Goal: Find specific page/section: Find specific page/section

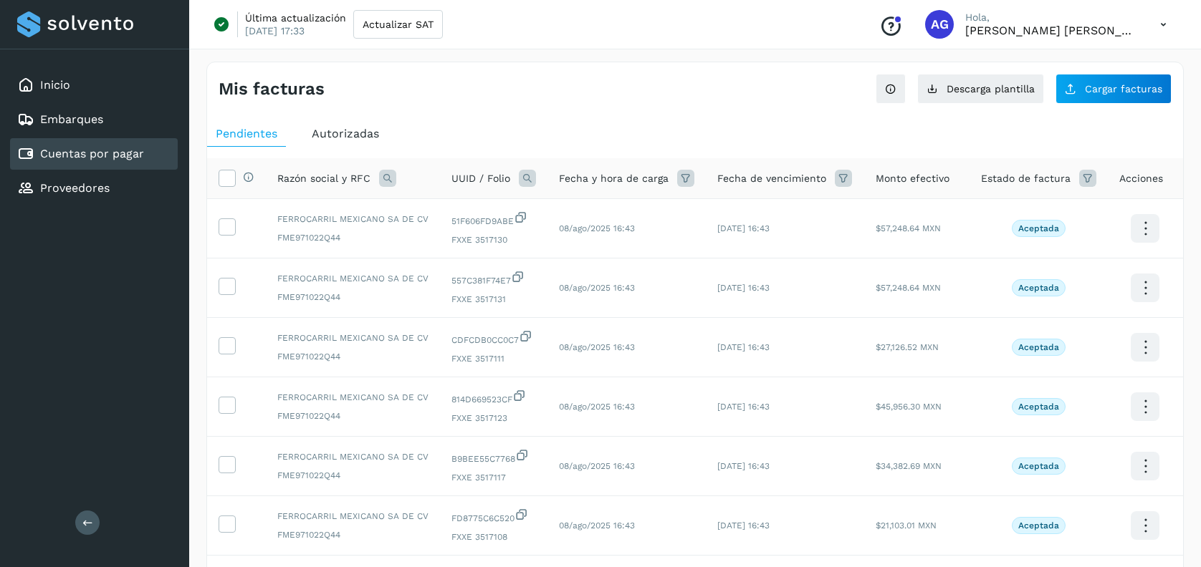
scroll to position [346, 0]
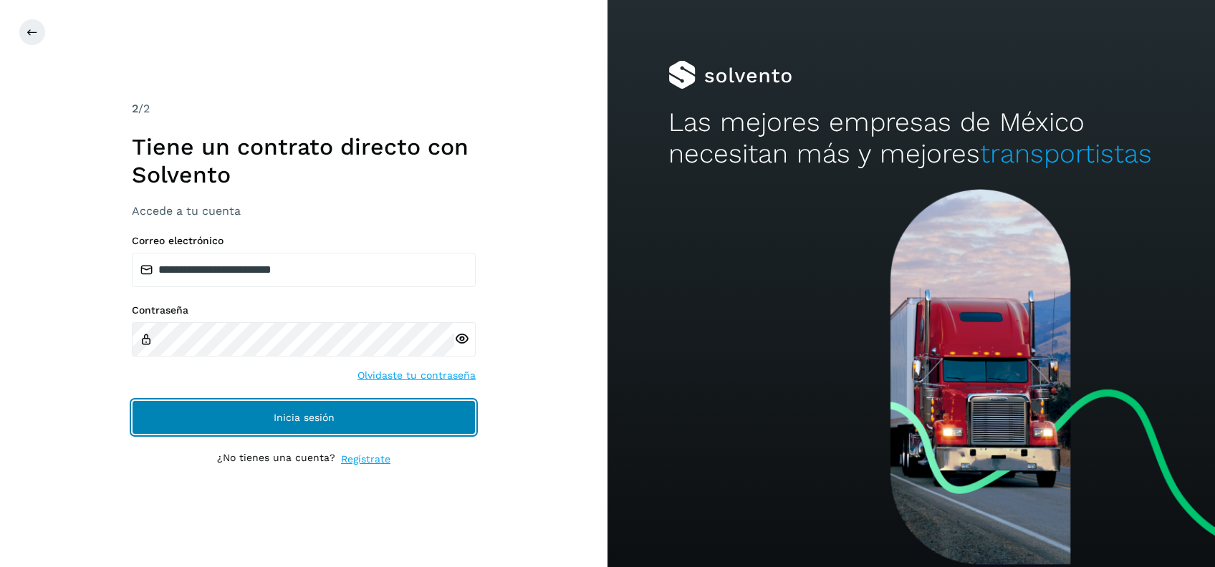
click at [318, 413] on span "Inicia sesión" at bounding box center [304, 418] width 61 height 10
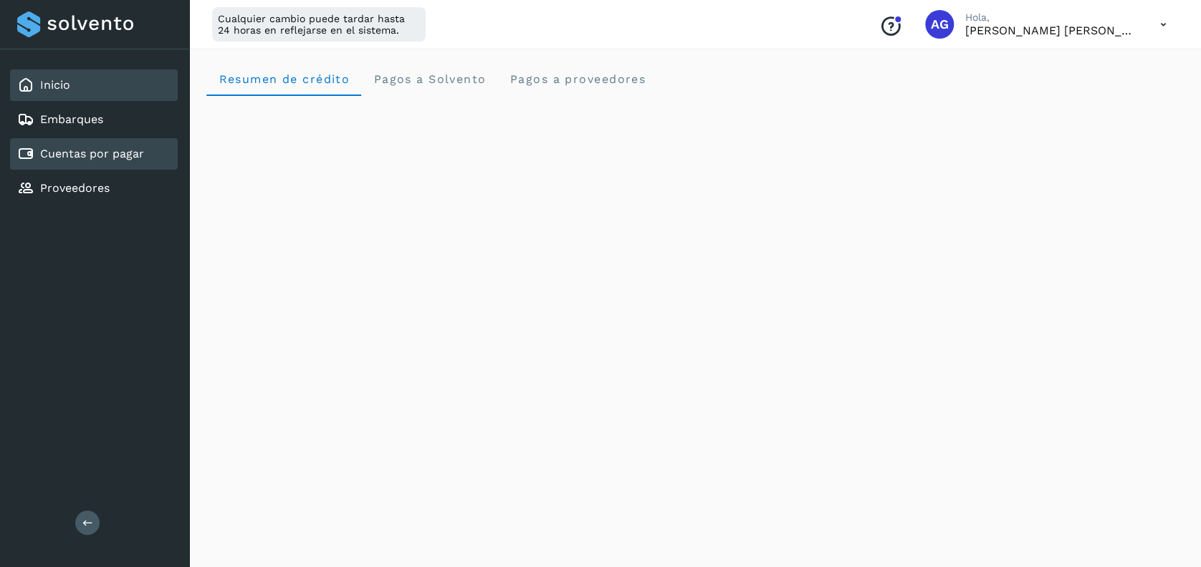
click at [143, 150] on div "Cuentas por pagar" at bounding box center [94, 154] width 168 height 32
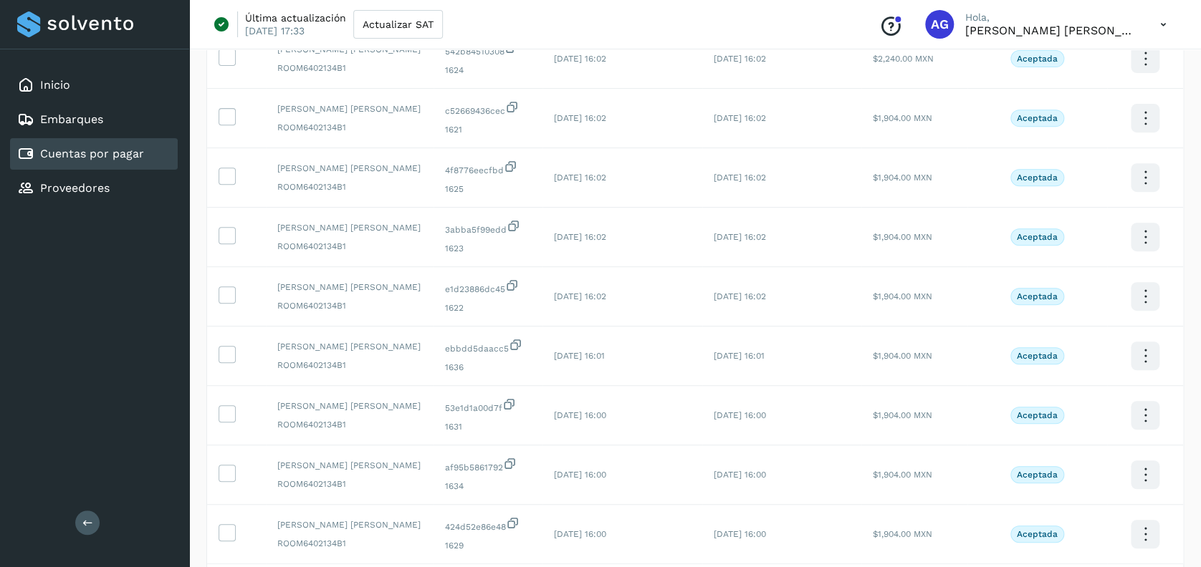
scroll to position [348, 0]
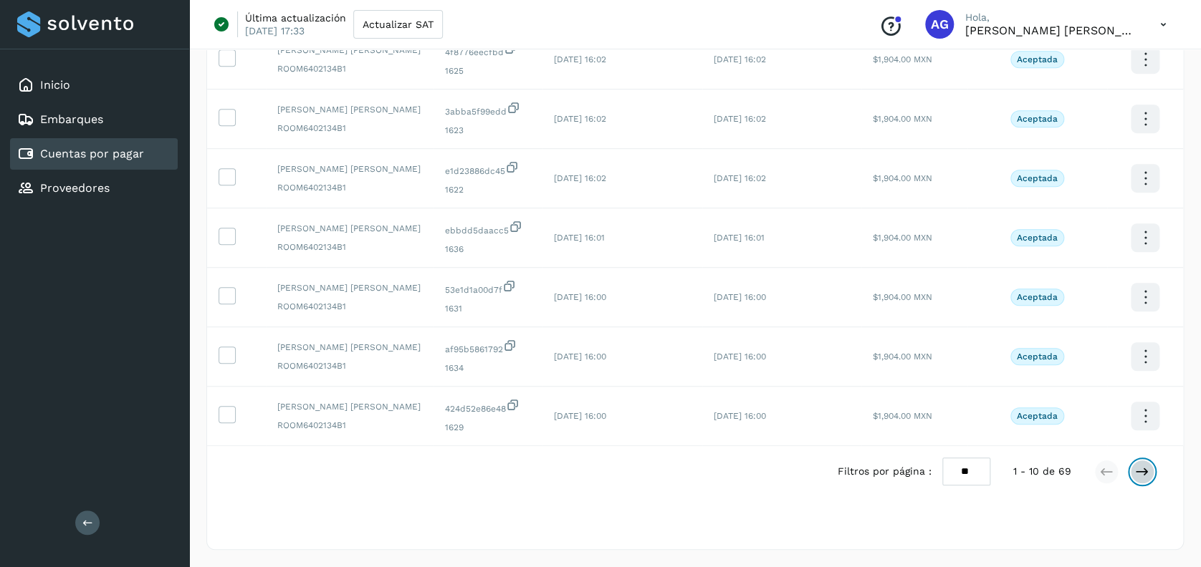
click at [1141, 472] on icon at bounding box center [1142, 472] width 14 height 14
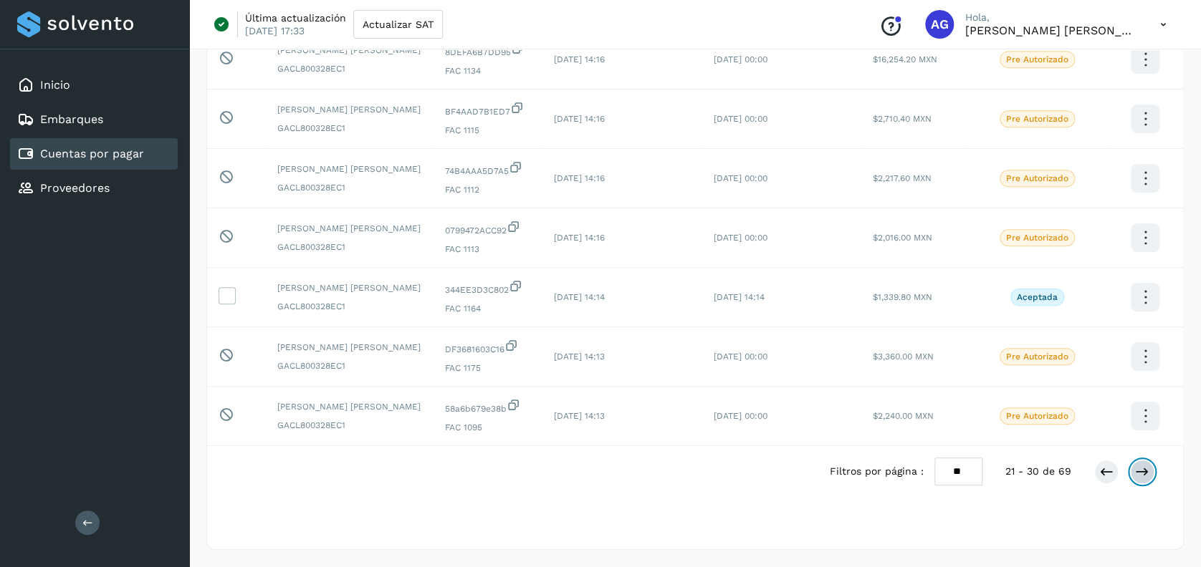
click at [1141, 472] on icon at bounding box center [1142, 472] width 14 height 14
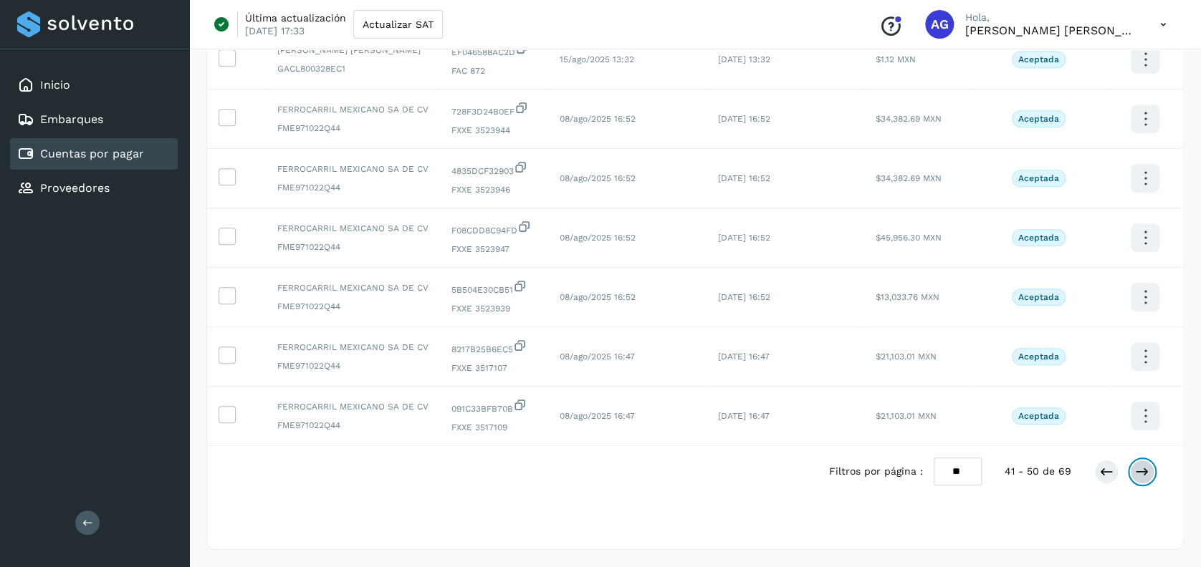
click at [1141, 472] on icon at bounding box center [1142, 472] width 14 height 14
click at [49, 77] on div "Inicio" at bounding box center [43, 85] width 53 height 17
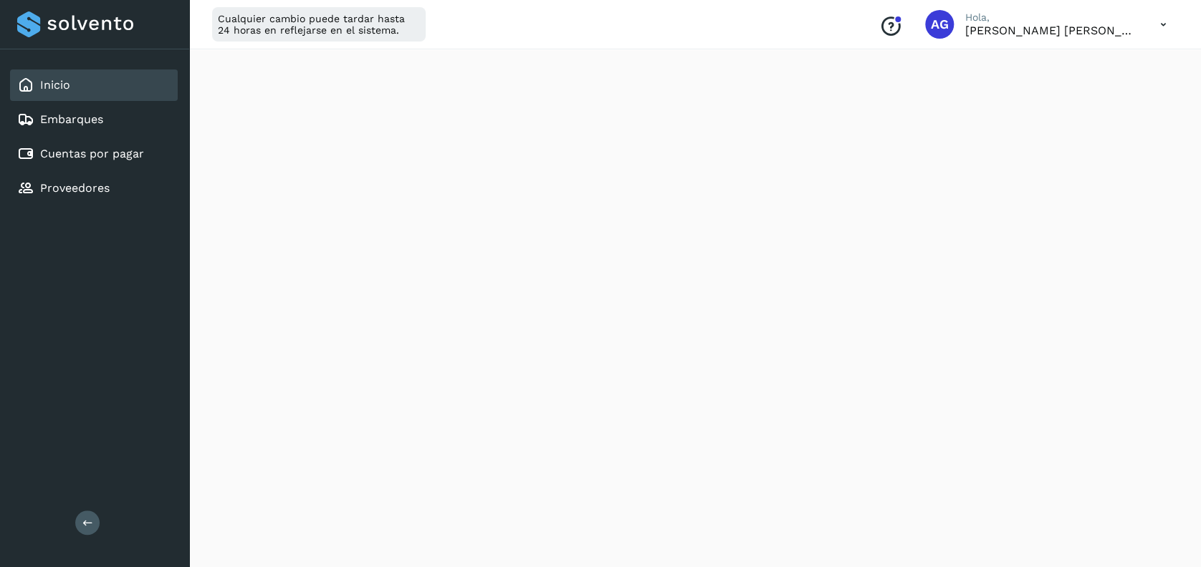
scroll to position [280, 0]
